Goal: Transaction & Acquisition: Purchase product/service

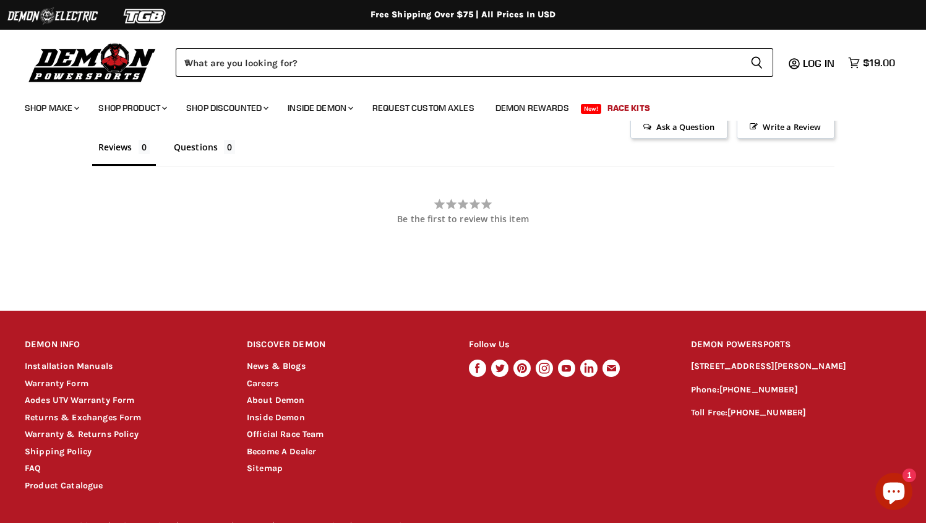
scroll to position [574, 0]
